Goal: Understand process/instructions

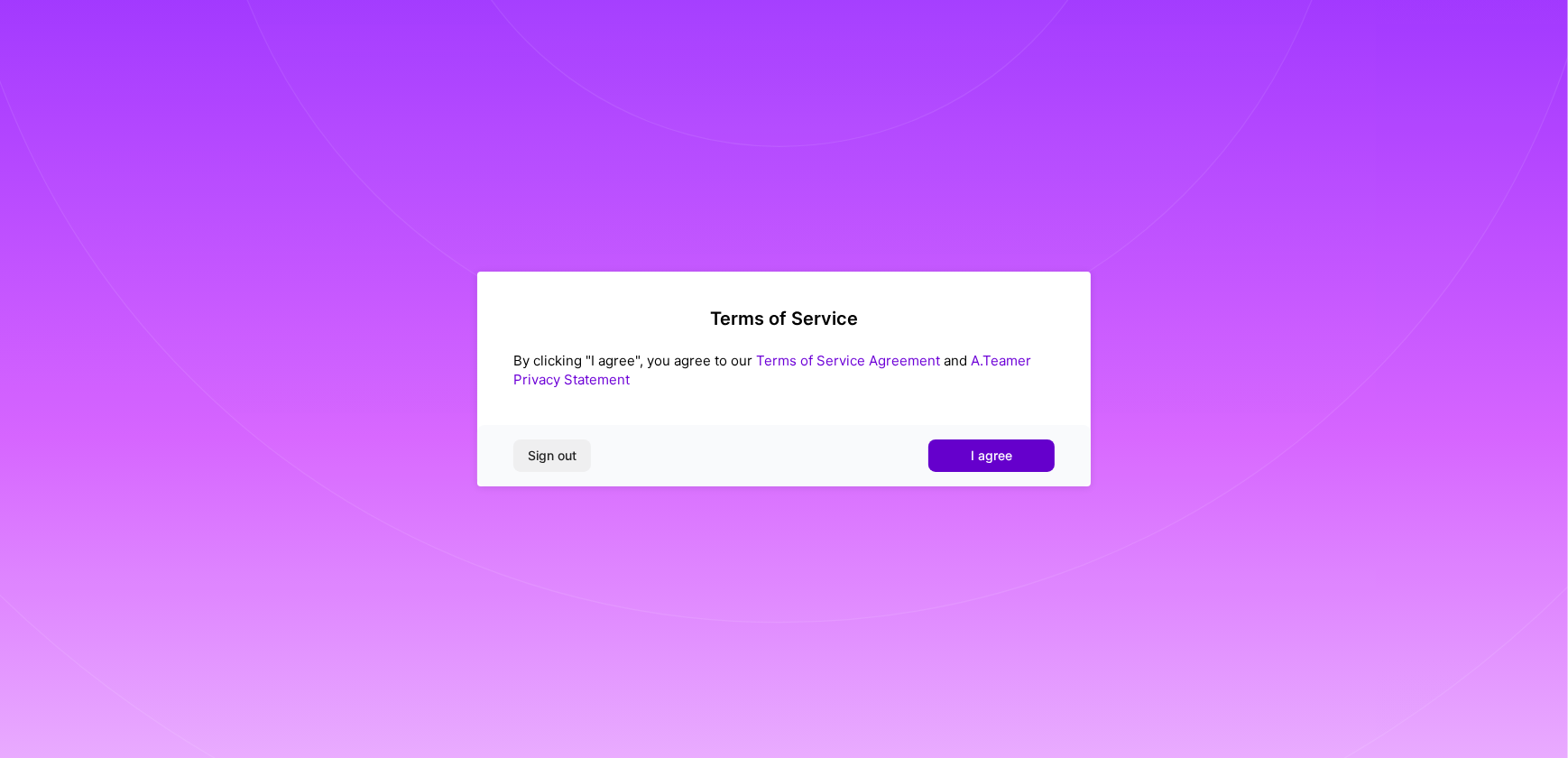
click at [1033, 453] on button "I agree" at bounding box center [991, 455] width 126 height 32
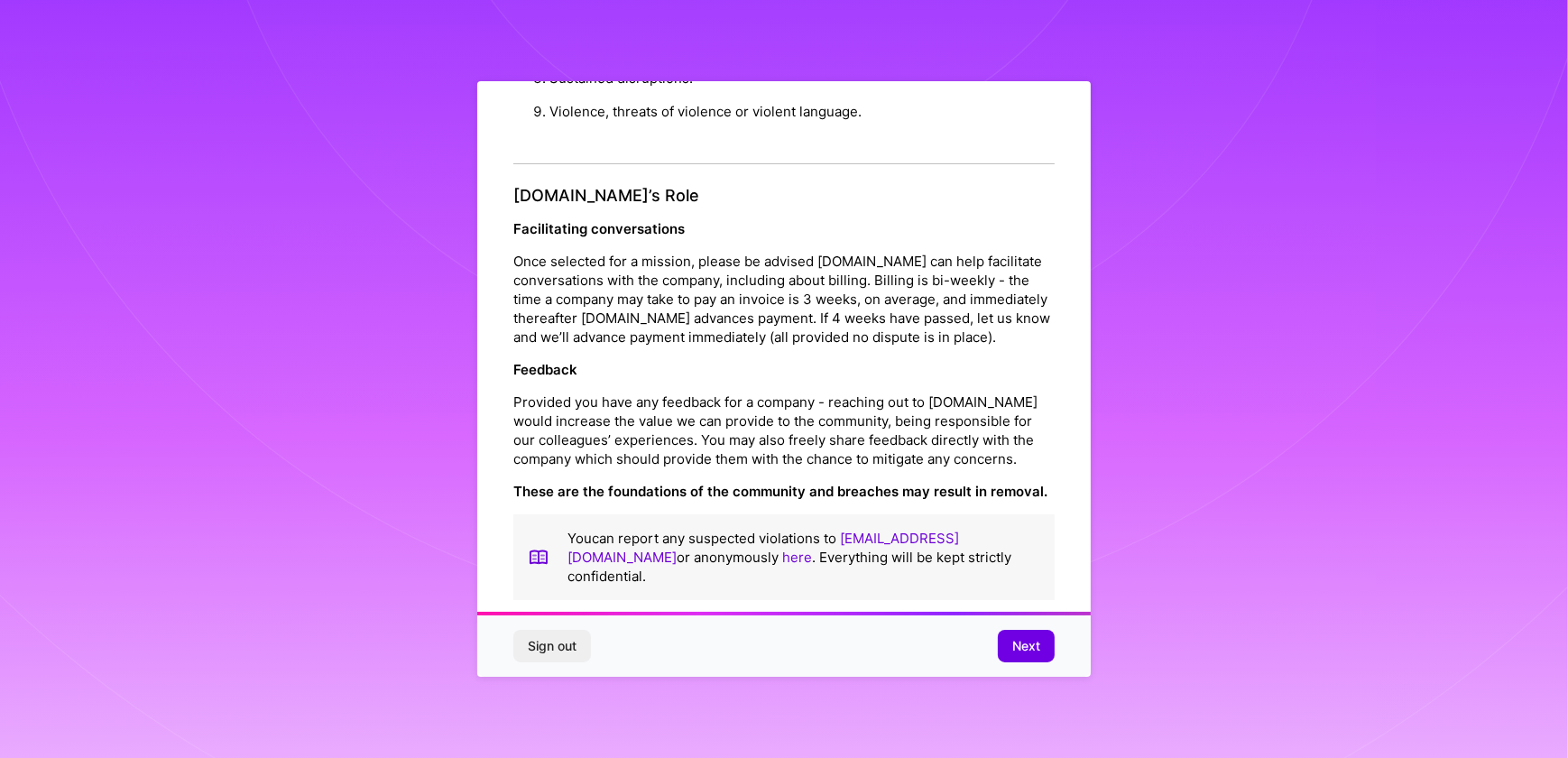
scroll to position [1905, 0]
click at [1019, 649] on span "Next" at bounding box center [1026, 646] width 28 height 18
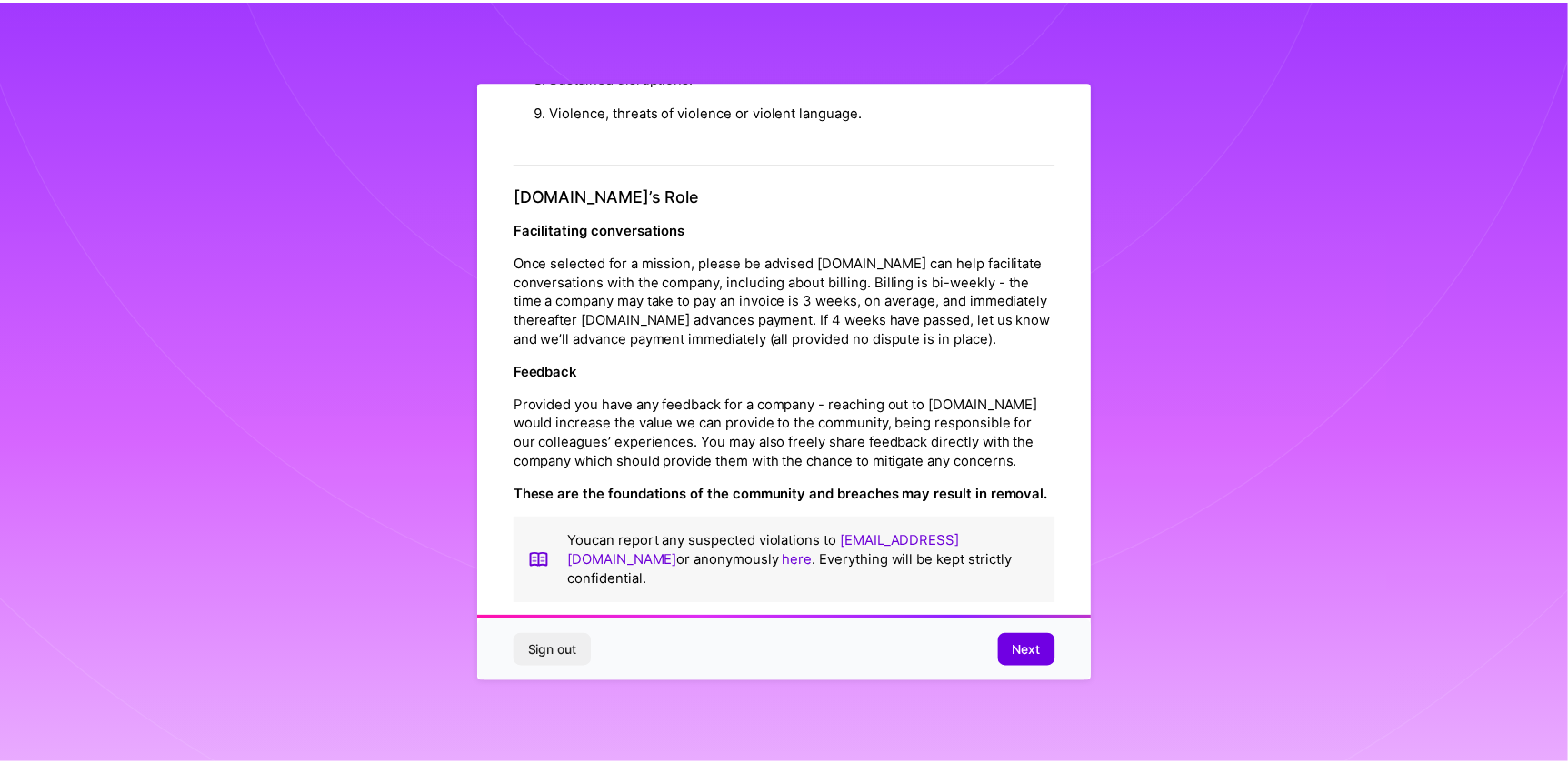
scroll to position [0, 0]
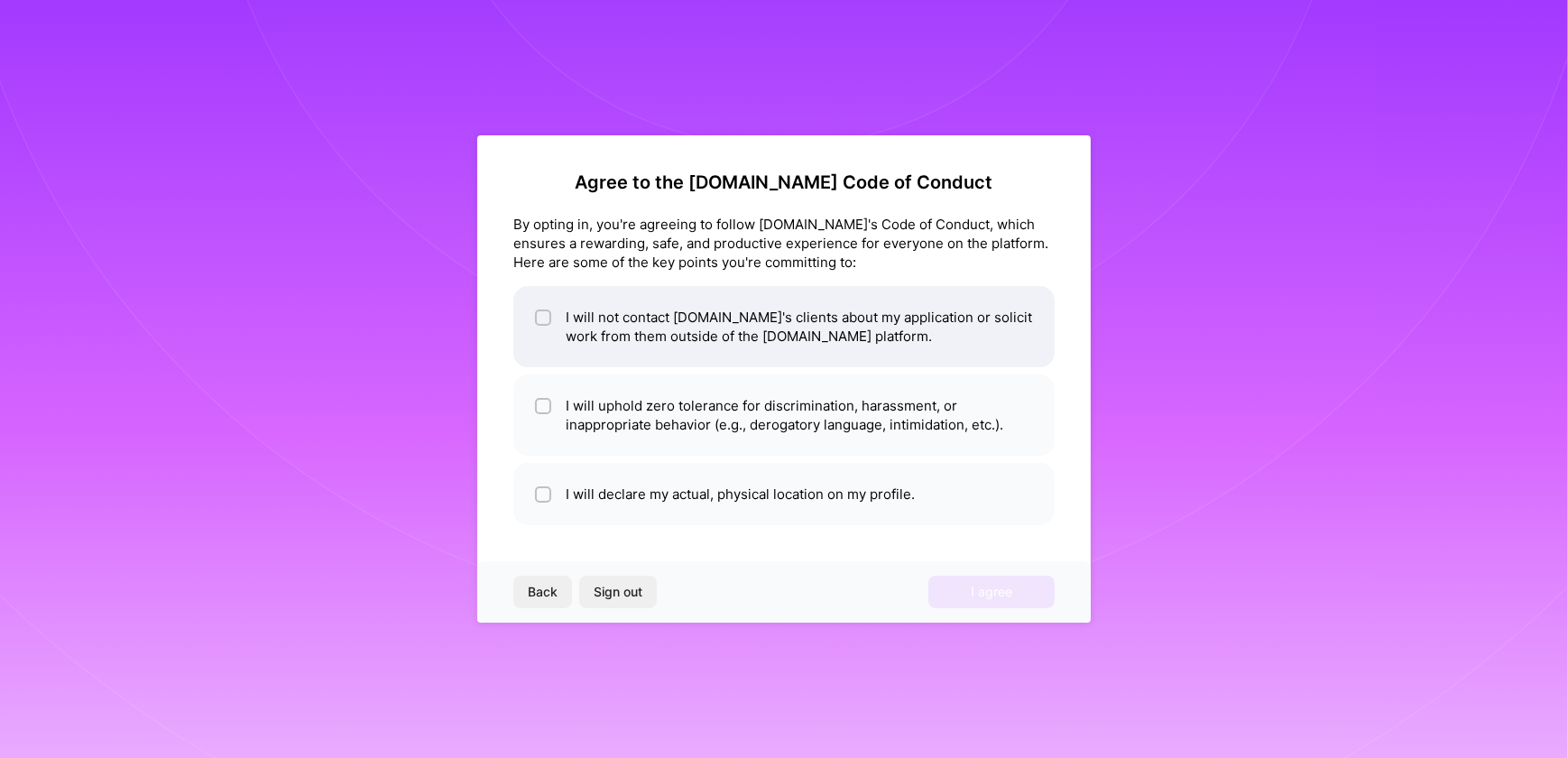
click at [538, 318] on input "checkbox" at bounding box center [545, 319] width 13 height 13
checkbox input "true"
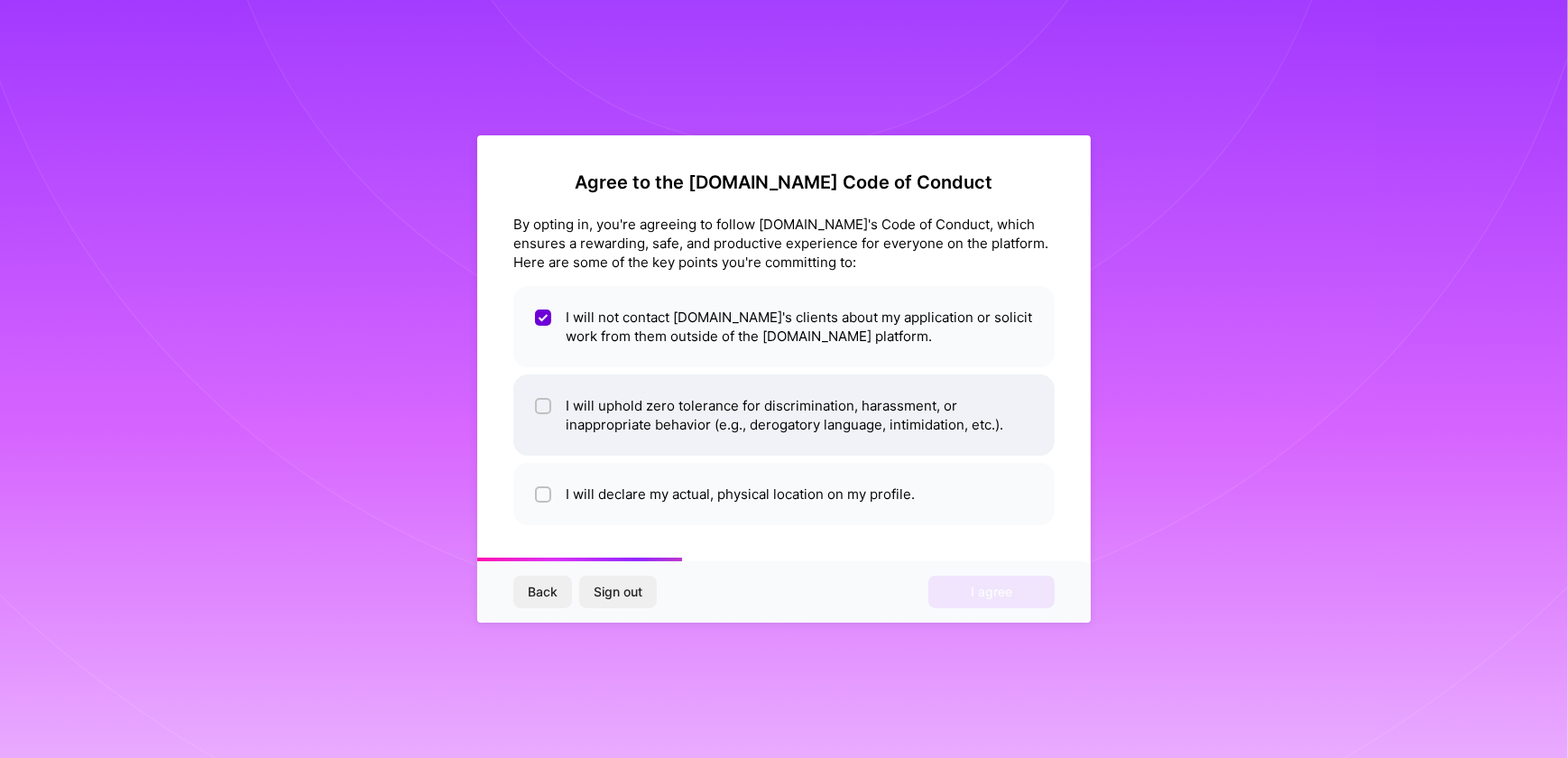
click at [536, 407] on div at bounding box center [543, 406] width 17 height 17
checkbox input "true"
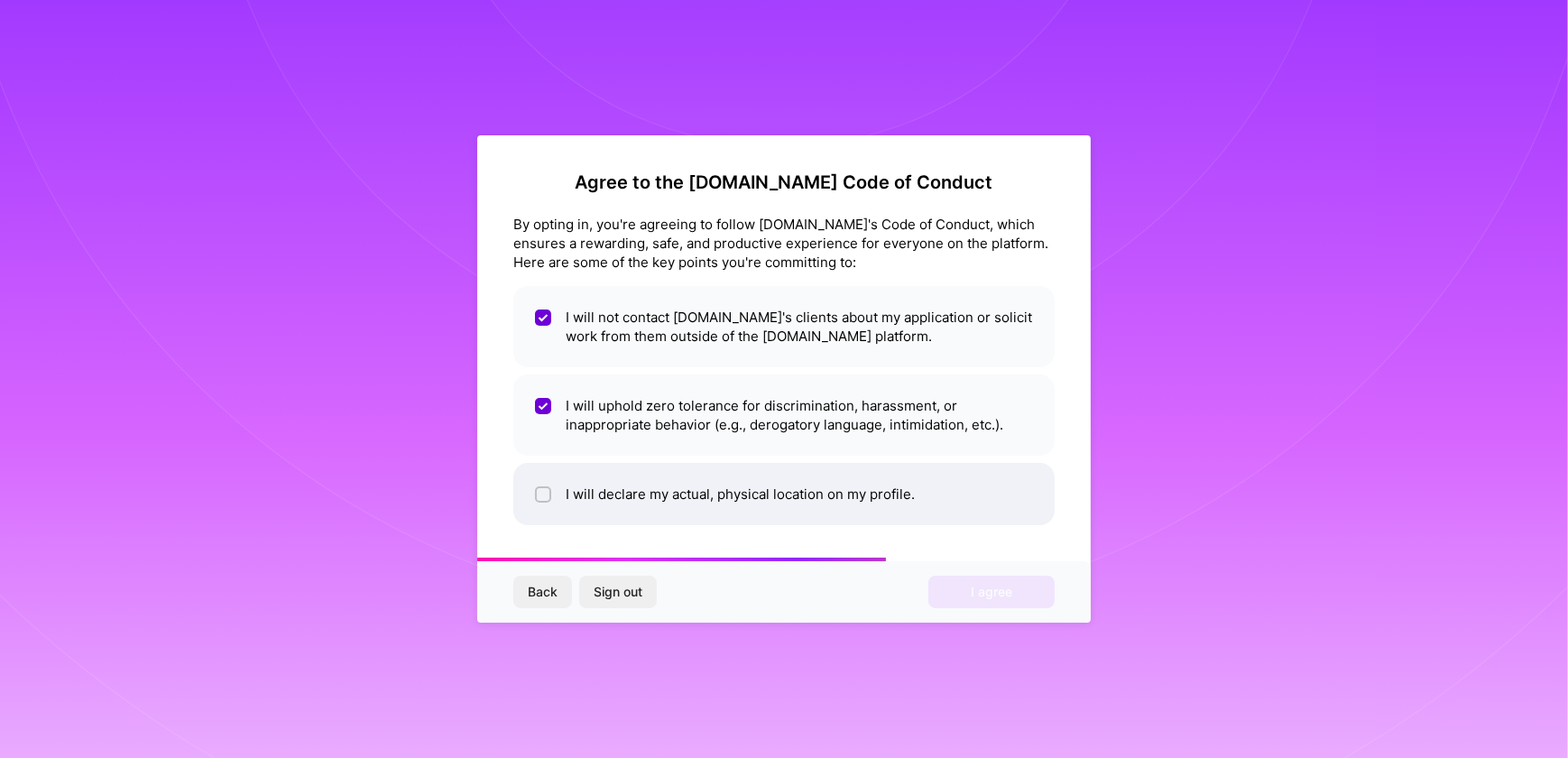
click at [542, 495] on input "checkbox" at bounding box center [545, 495] width 13 height 13
checkbox input "true"
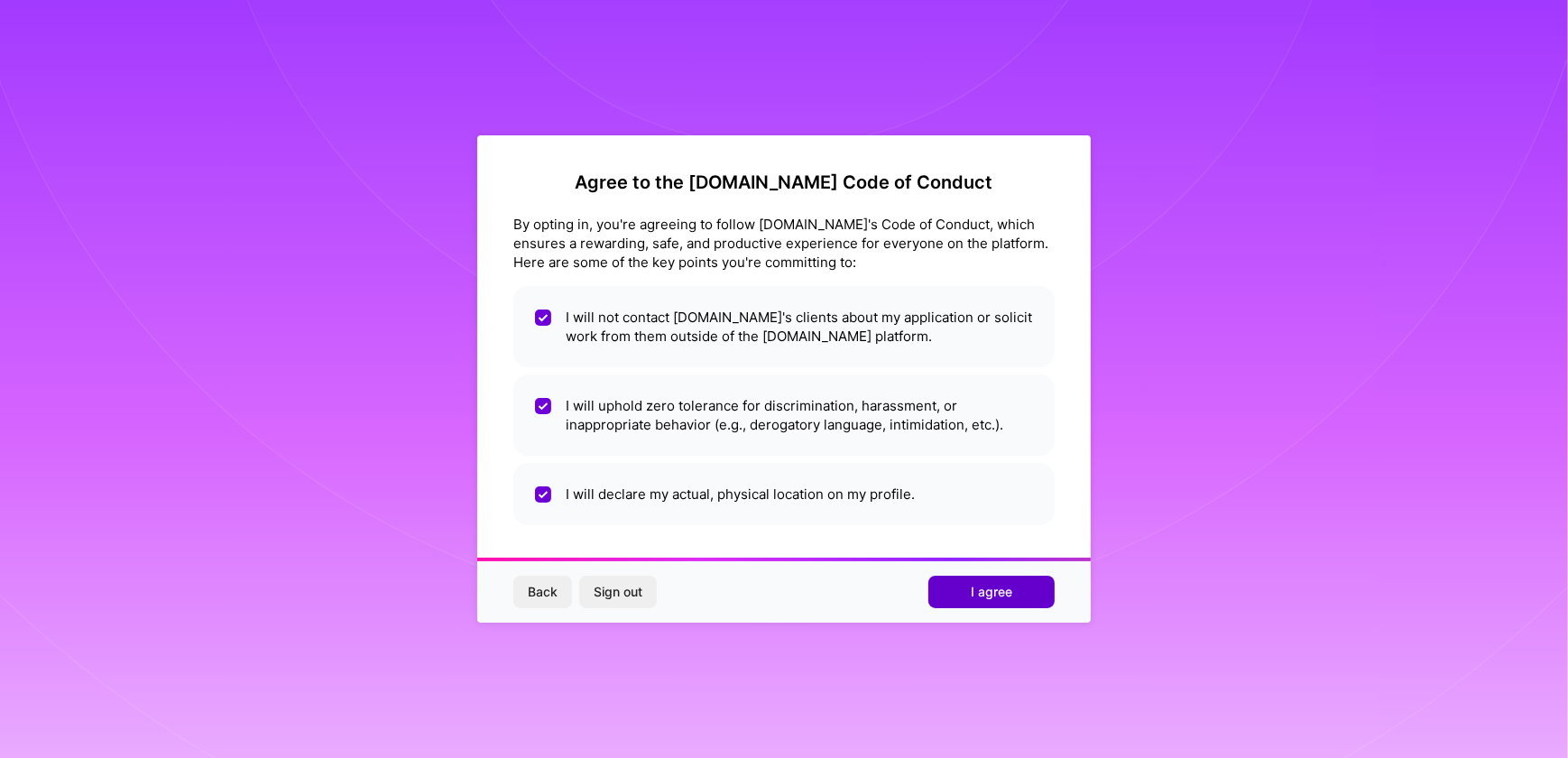
click at [1037, 587] on button "I agree" at bounding box center [991, 592] width 126 height 32
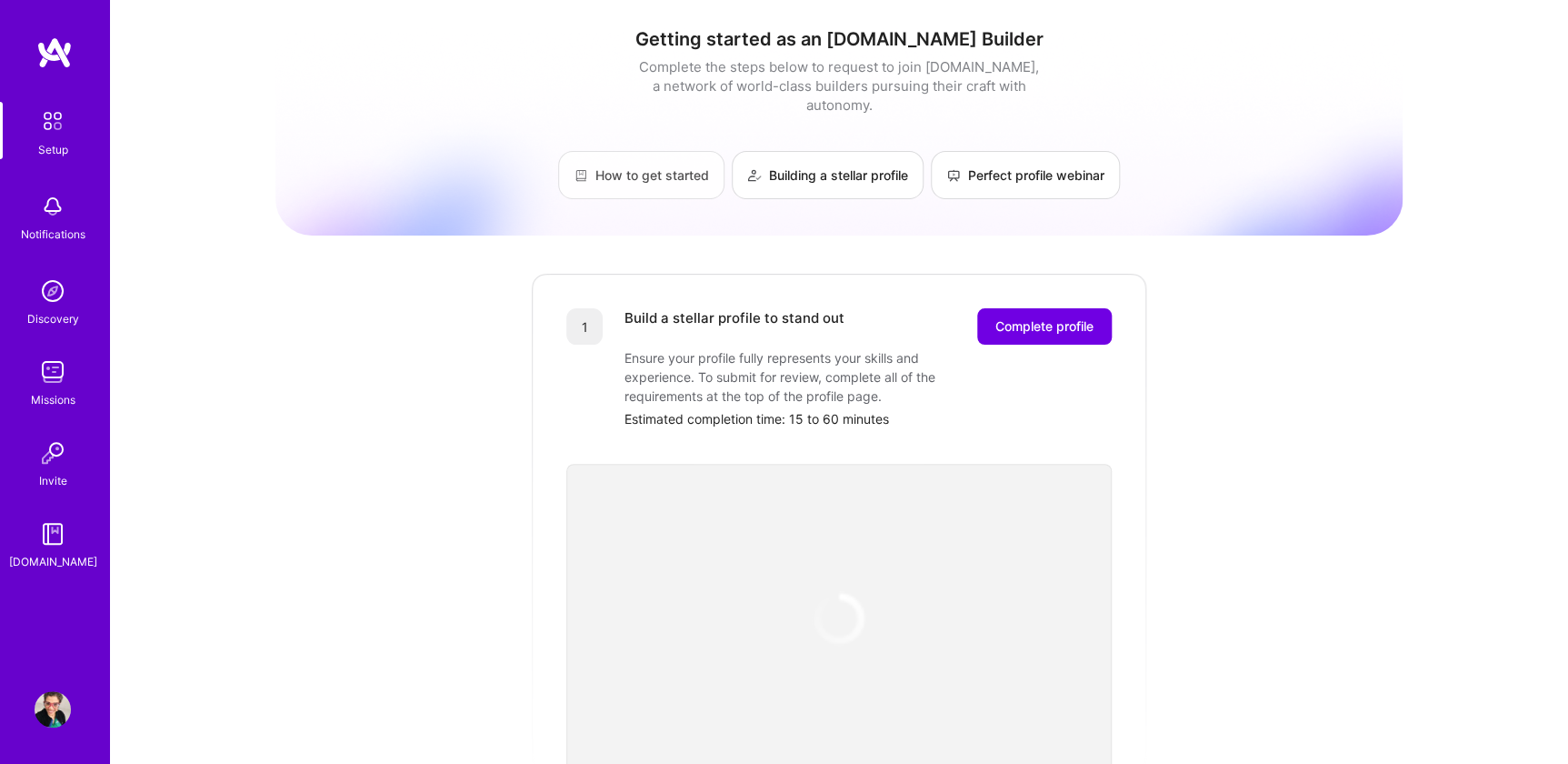
click at [678, 167] on link "How to get started" at bounding box center [641, 175] width 167 height 48
click at [666, 151] on link "How to get started" at bounding box center [641, 175] width 167 height 48
click at [52, 374] on img at bounding box center [52, 371] width 36 height 36
